Goal: Information Seeking & Learning: Learn about a topic

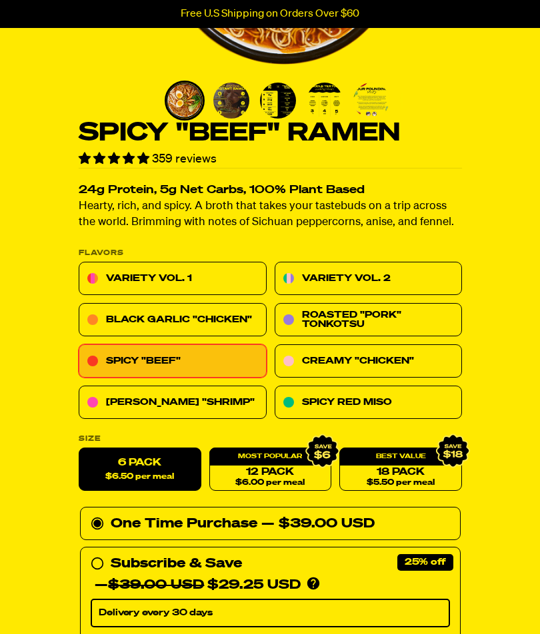
scroll to position [274, 0]
click at [401, 358] on link "Creamy "Chicken"" at bounding box center [368, 361] width 188 height 33
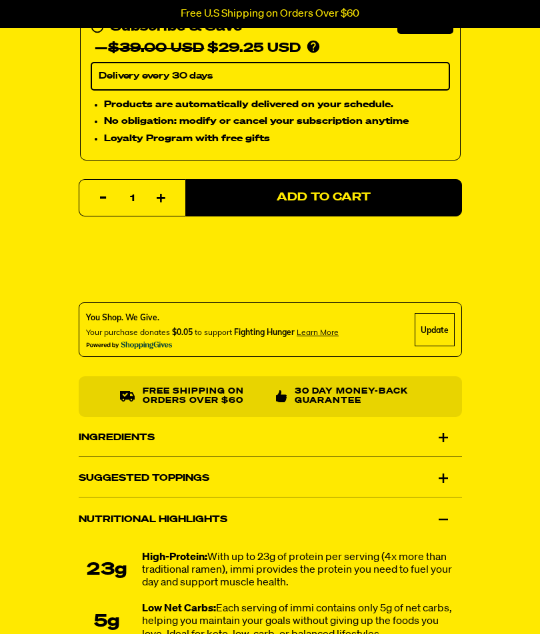
scroll to position [837, 0]
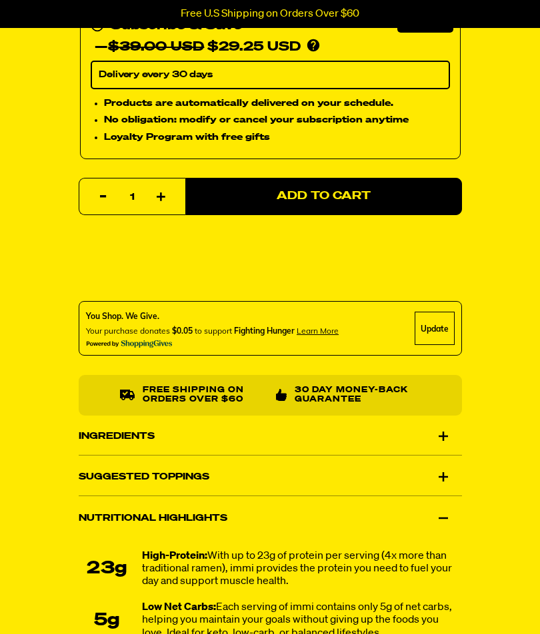
click at [459, 428] on div "Ingredients" at bounding box center [270, 436] width 383 height 37
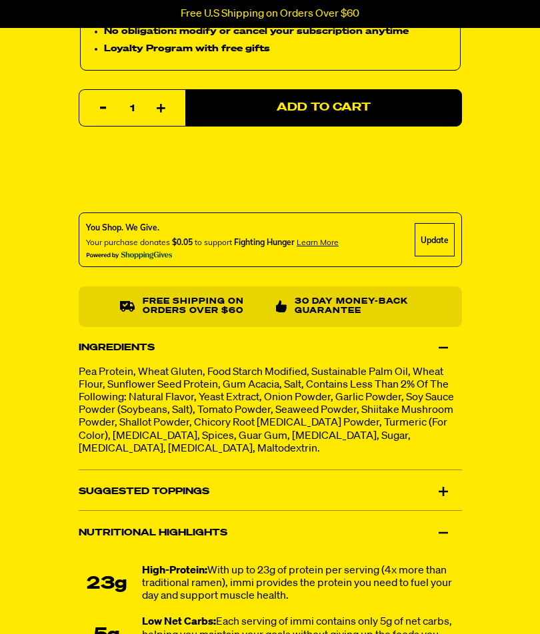
scroll to position [941, 0]
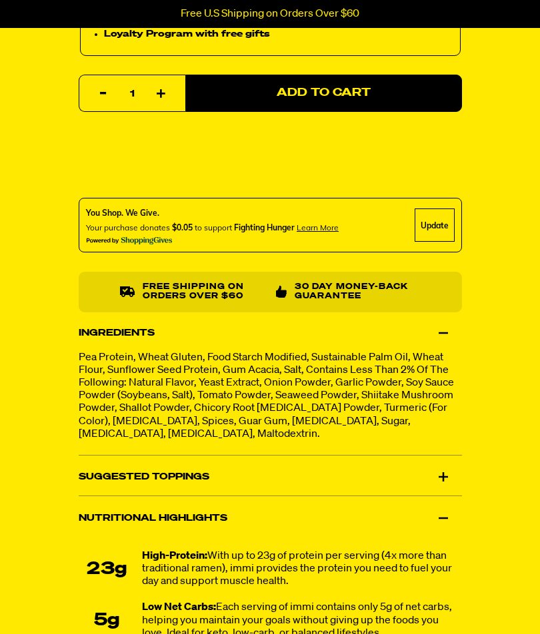
click at [440, 517] on div "Nutritional Highlights" at bounding box center [270, 518] width 383 height 37
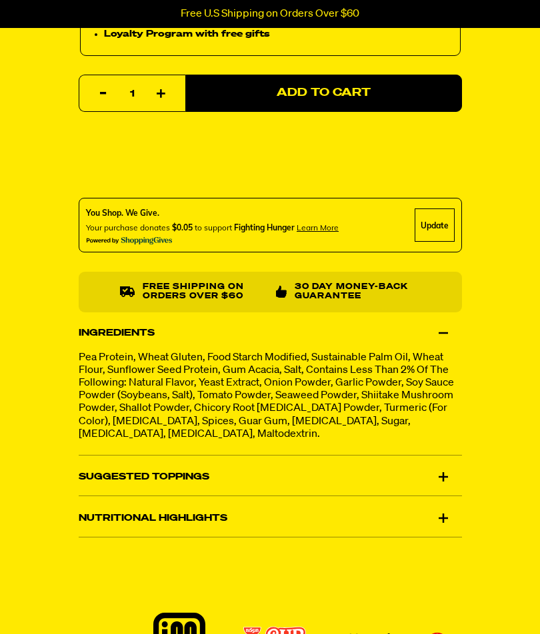
click at [451, 516] on div "Nutritional Highlights" at bounding box center [270, 518] width 383 height 37
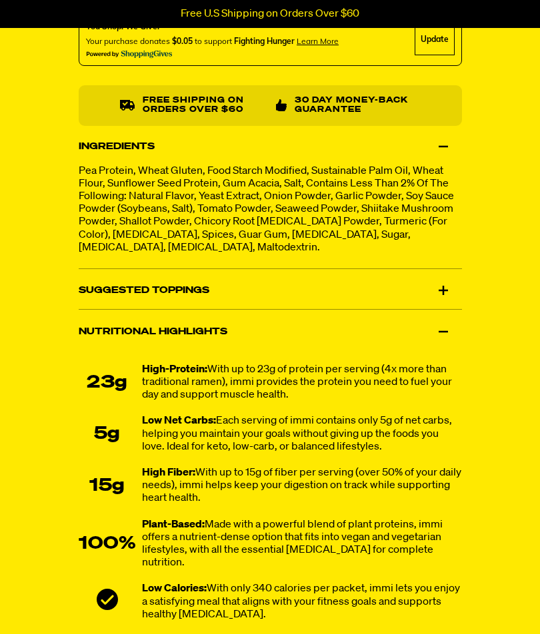
scroll to position [1131, 0]
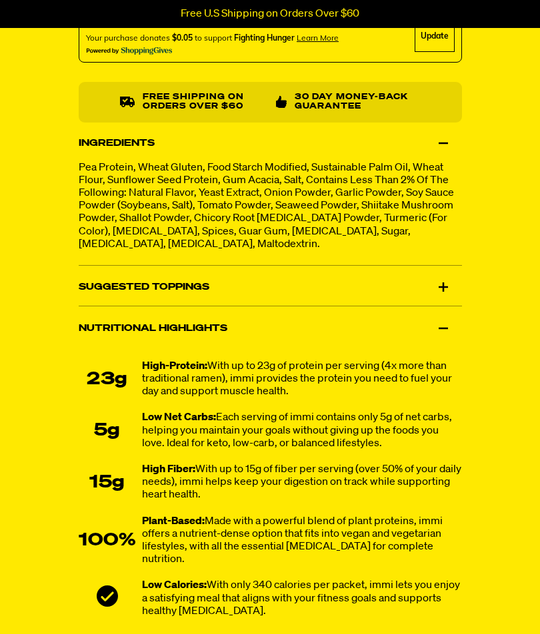
click at [448, 280] on div "Suggested Toppings" at bounding box center [270, 287] width 383 height 37
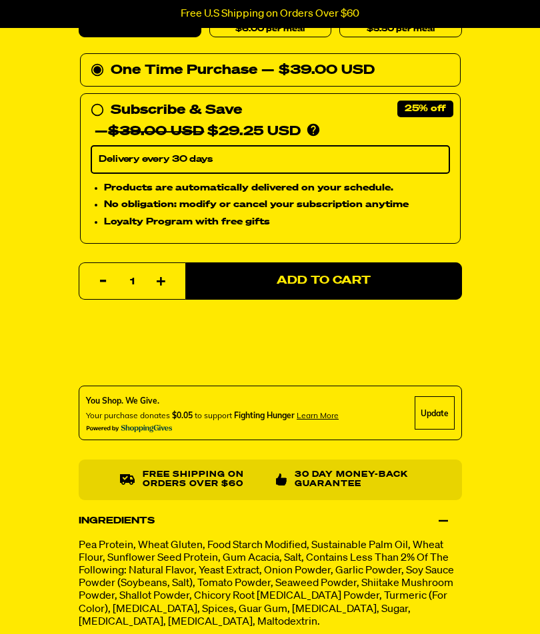
scroll to position [670, 0]
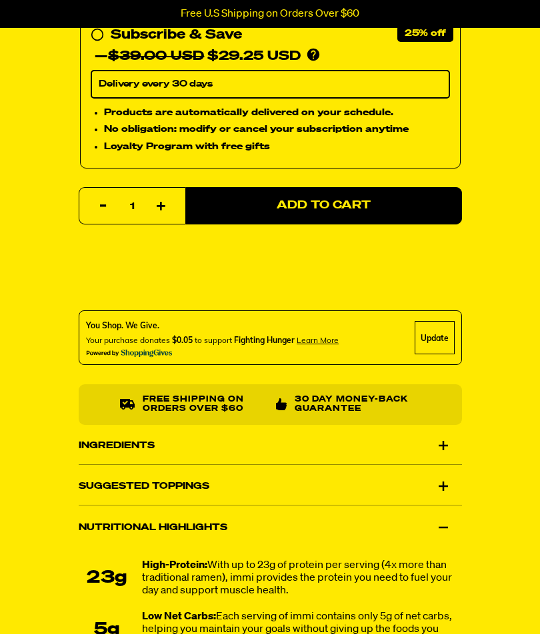
scroll to position [839, 0]
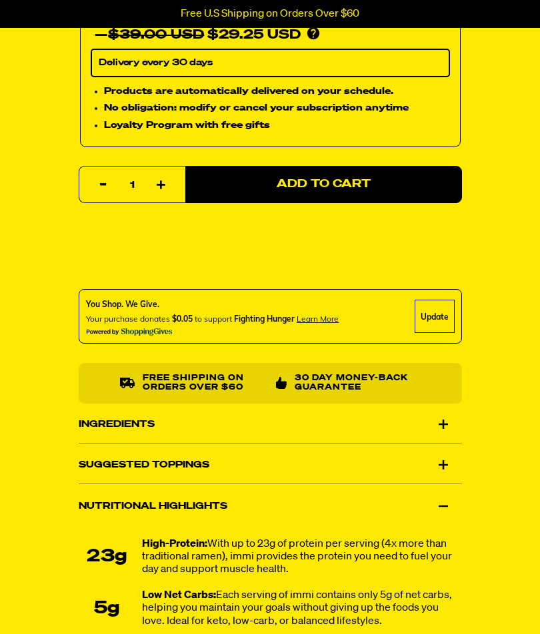
click at [440, 428] on div "Ingredients" at bounding box center [270, 424] width 383 height 37
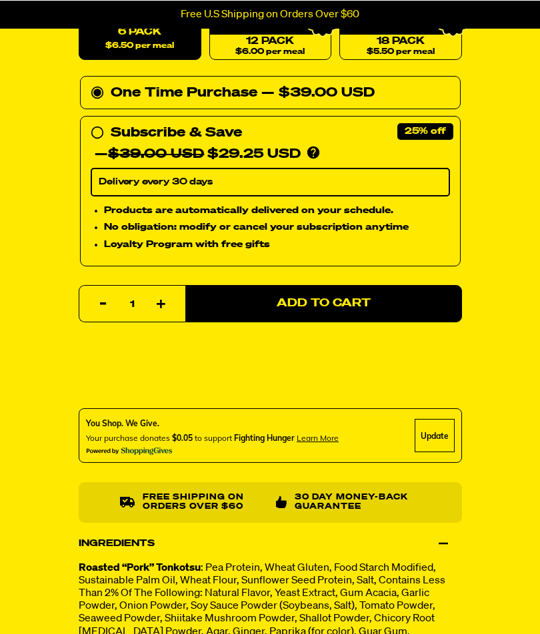
scroll to position [721, 0]
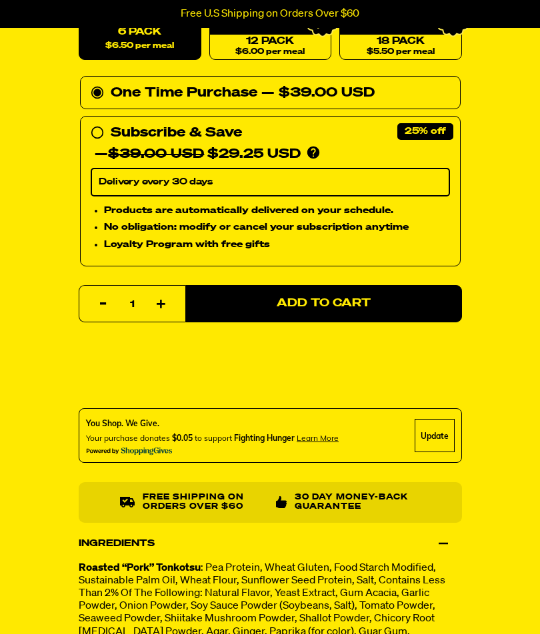
click at [535, 292] on div "Variety Vol. 2 465 reviews 23g Protein, 5g Net Carbs, 100% Plant Based Spicy. C…" at bounding box center [270, 311] width 540 height 1863
